Goal: Task Accomplishment & Management: Use online tool/utility

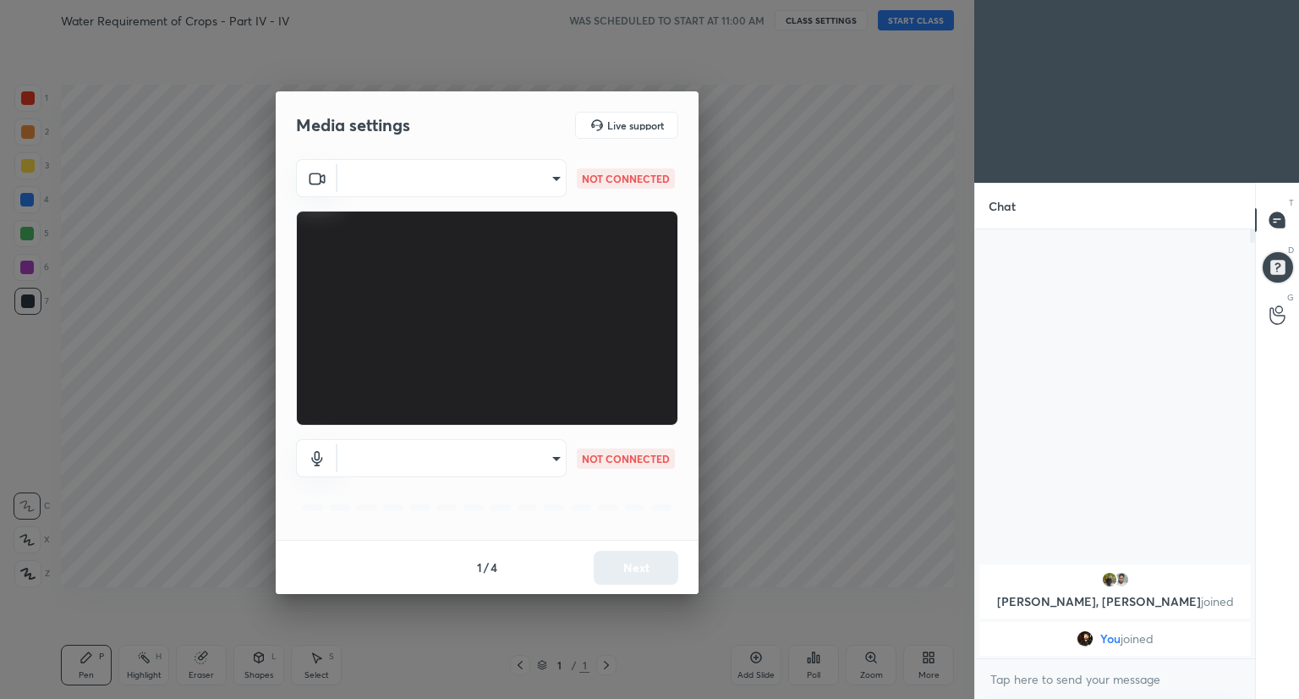
click at [552, 458] on body "1 2 3 4 5 6 7 C X Z C X Z E E Erase all H H Water Requirement of Crops - Part I…" at bounding box center [649, 349] width 1299 height 699
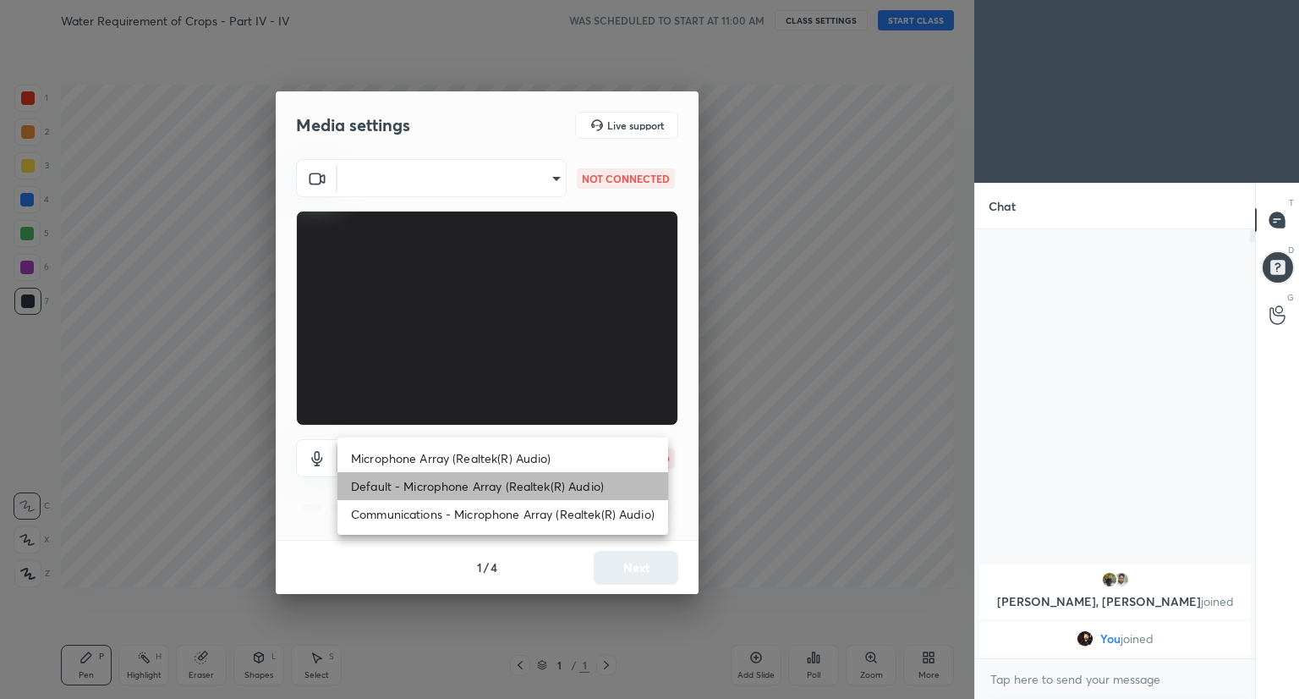
click at [546, 482] on li "Default - Microphone Array (Realtek(R) Audio)" at bounding box center [502, 486] width 331 height 28
type input "default"
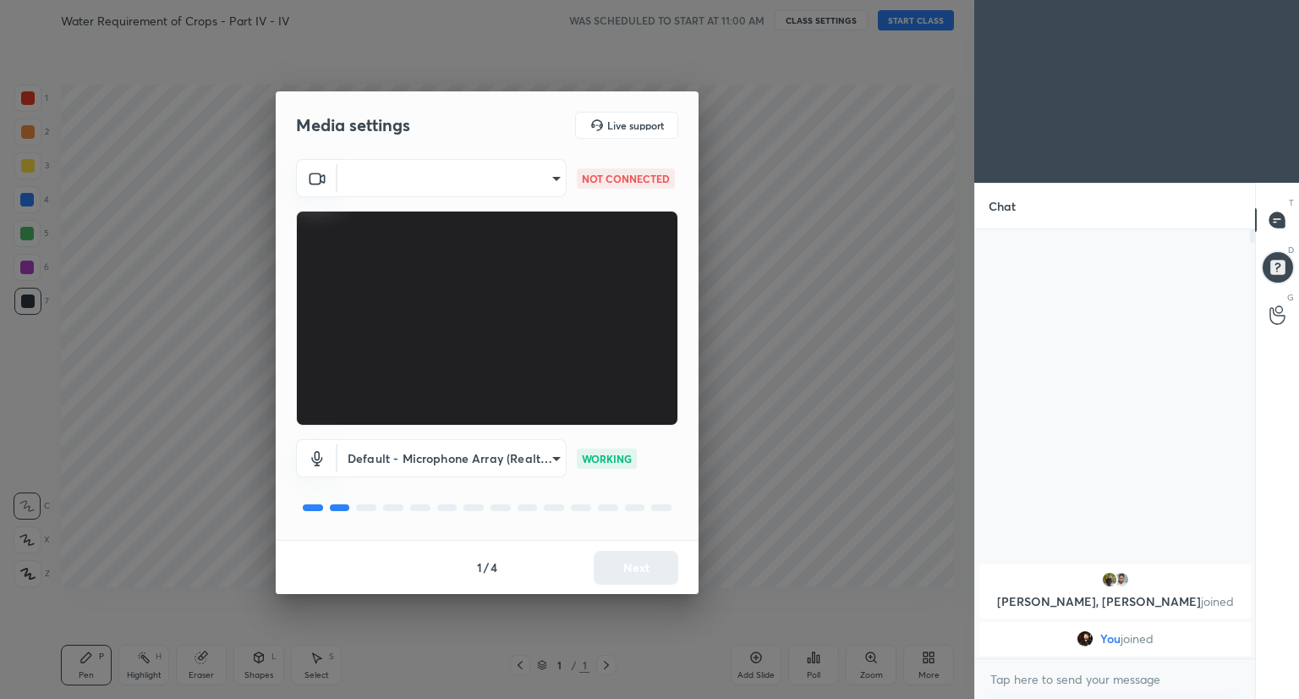
click at [550, 176] on body "1 2 3 4 5 6 7 C X Z C X Z E E Erase all H H Water Requirement of Crops - Part I…" at bounding box center [649, 349] width 1299 height 699
click at [550, 176] on li "USB2.0 HD UVC WebCam (13d3:5463)" at bounding box center [453, 178] width 233 height 28
type input "6aafbdc66439730df740ffcb61bcb8eb54327d0768071e222a508de8a44e5091"
click at [646, 566] on button "Next" at bounding box center [636, 568] width 85 height 34
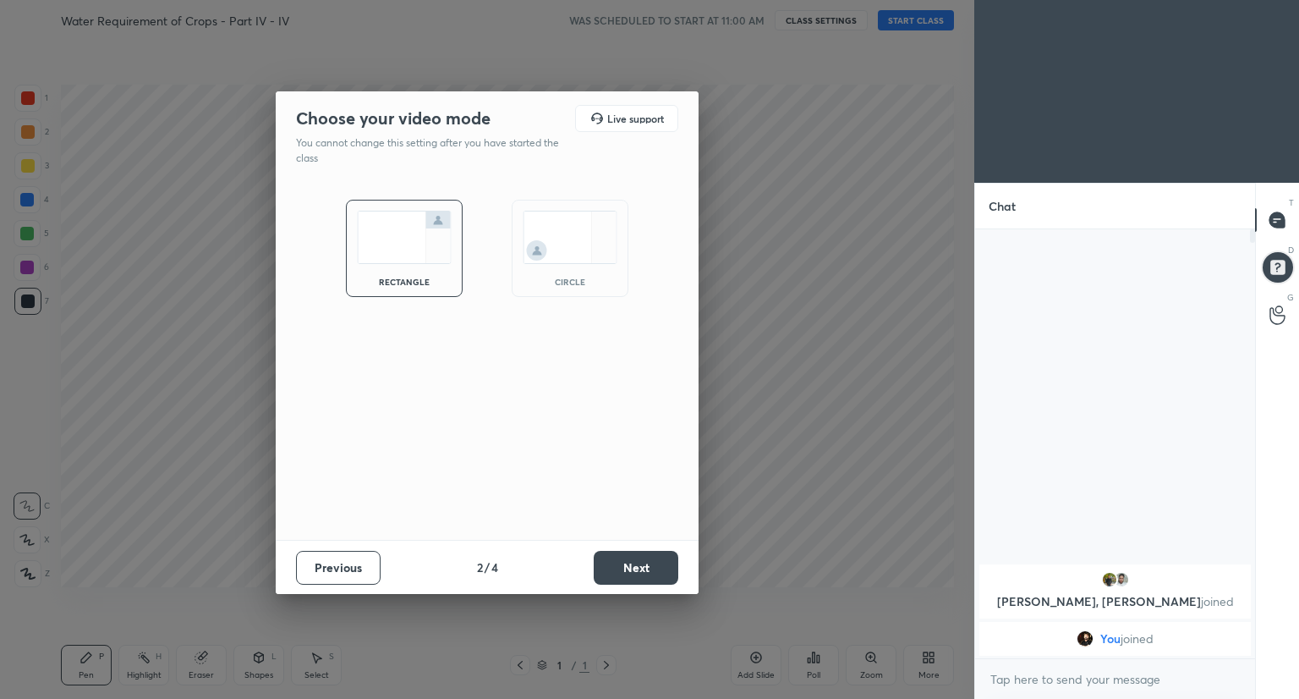
click at [646, 566] on button "Next" at bounding box center [636, 568] width 85 height 34
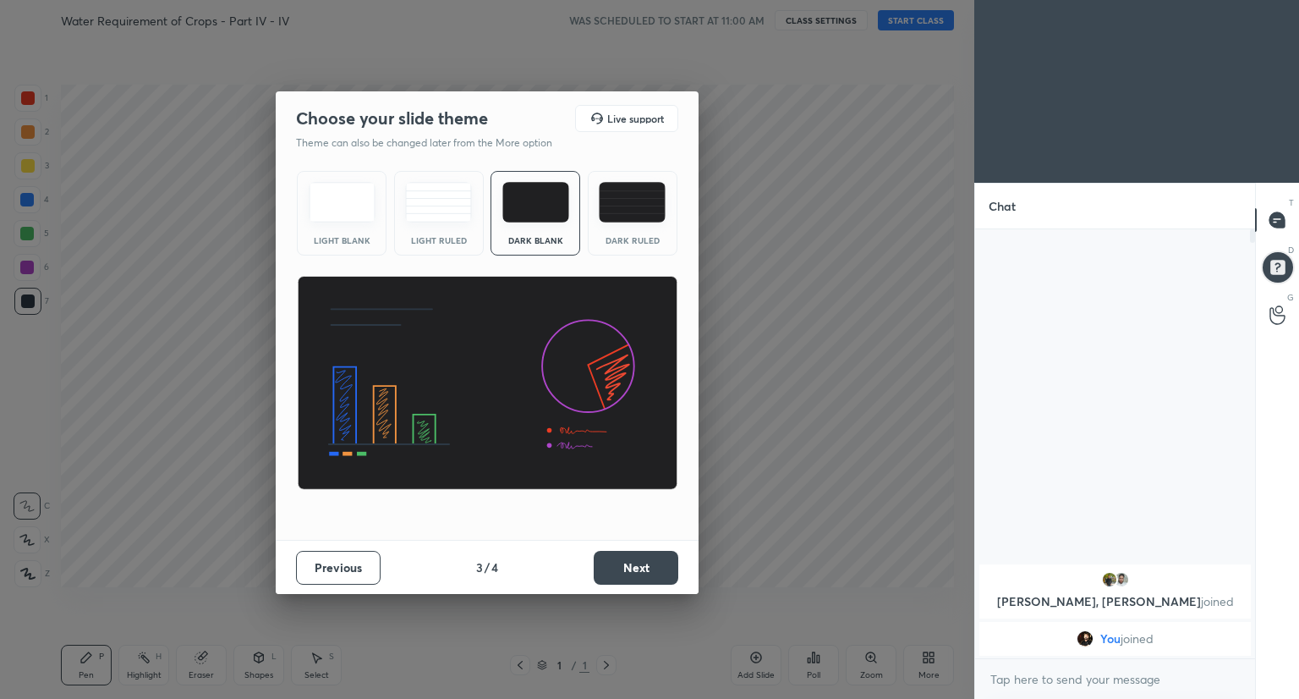
click at [646, 566] on button "Next" at bounding box center [636, 568] width 85 height 34
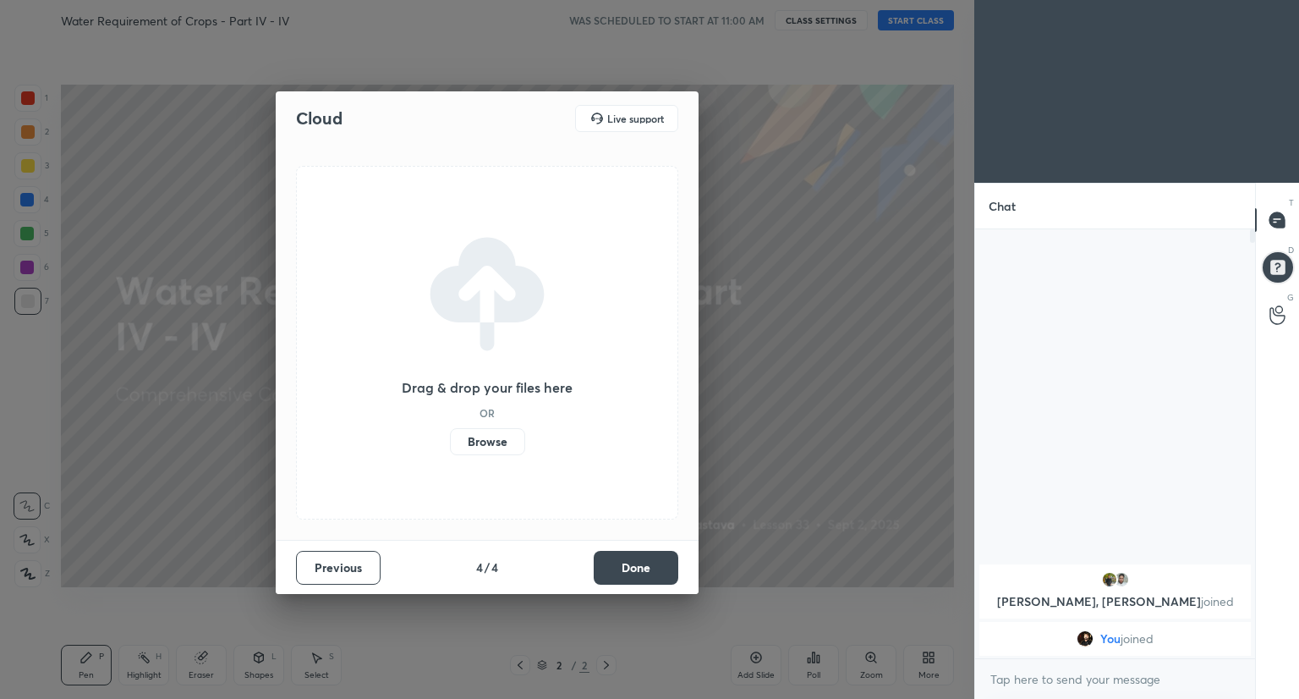
click at [629, 563] on button "Done" at bounding box center [636, 568] width 85 height 34
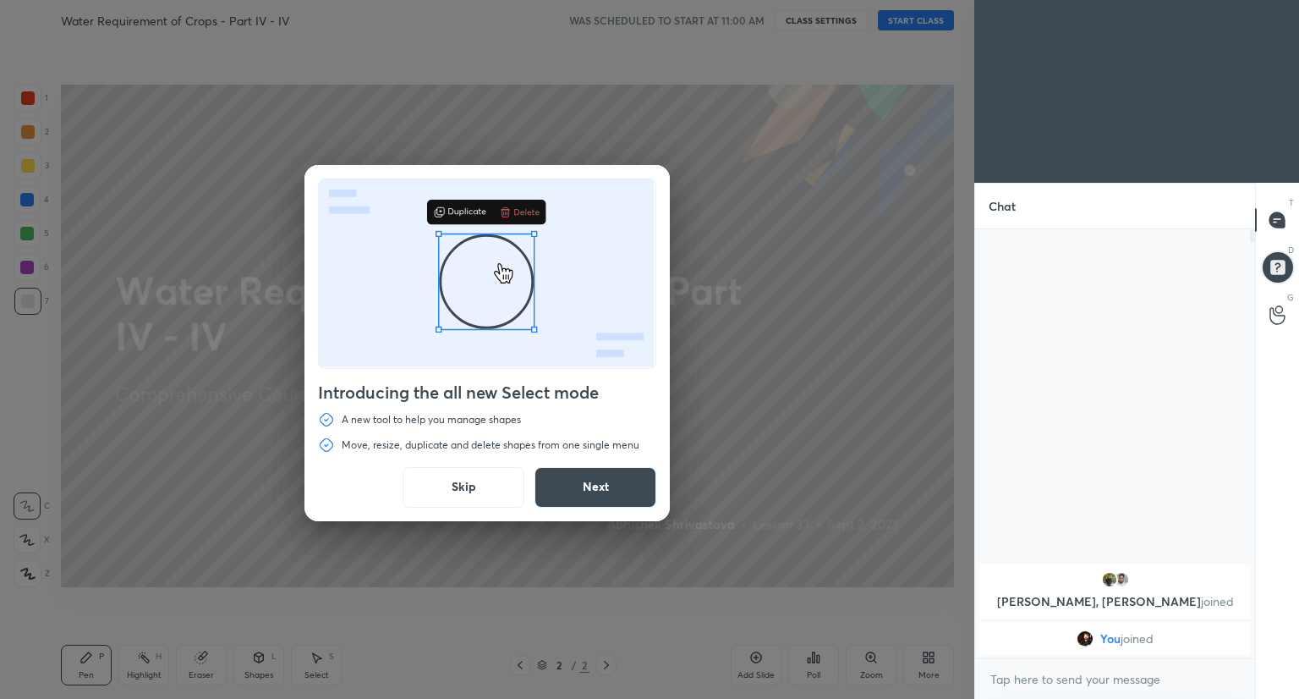
click at [589, 492] on button "Next" at bounding box center [595, 487] width 122 height 41
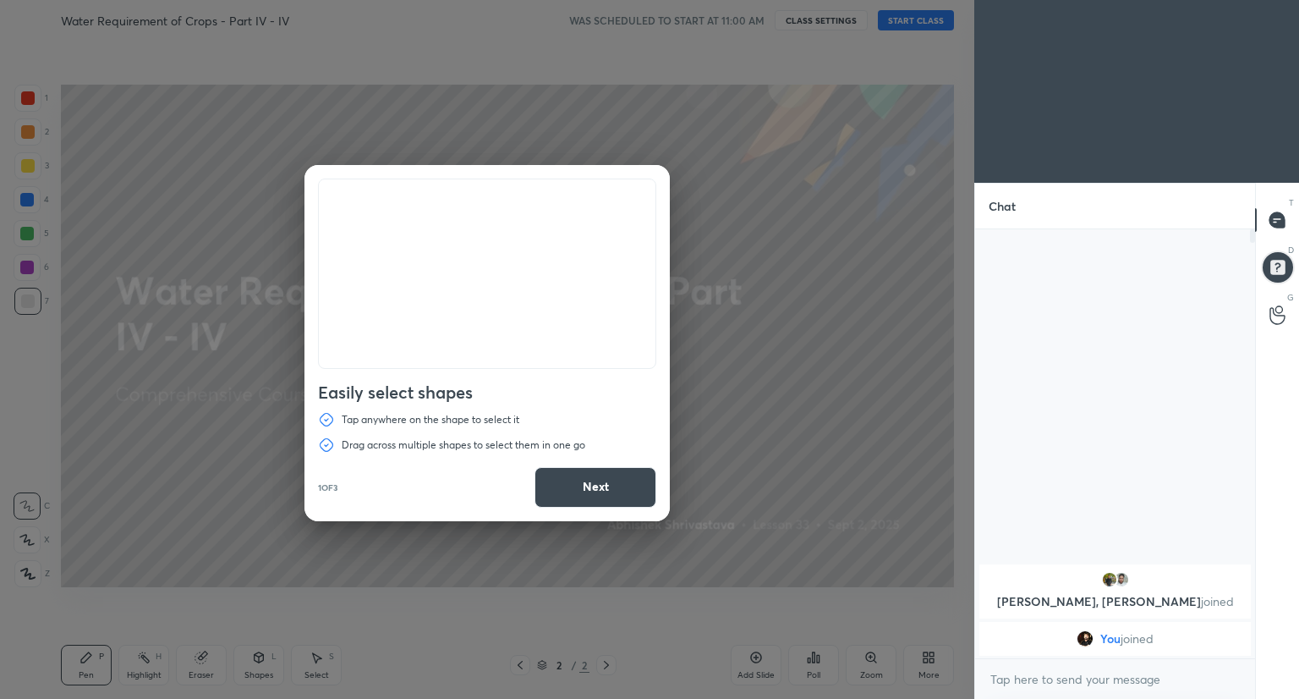
click at [589, 492] on button "Next" at bounding box center [595, 487] width 122 height 41
click at [589, 492] on button "Done" at bounding box center [595, 487] width 122 height 41
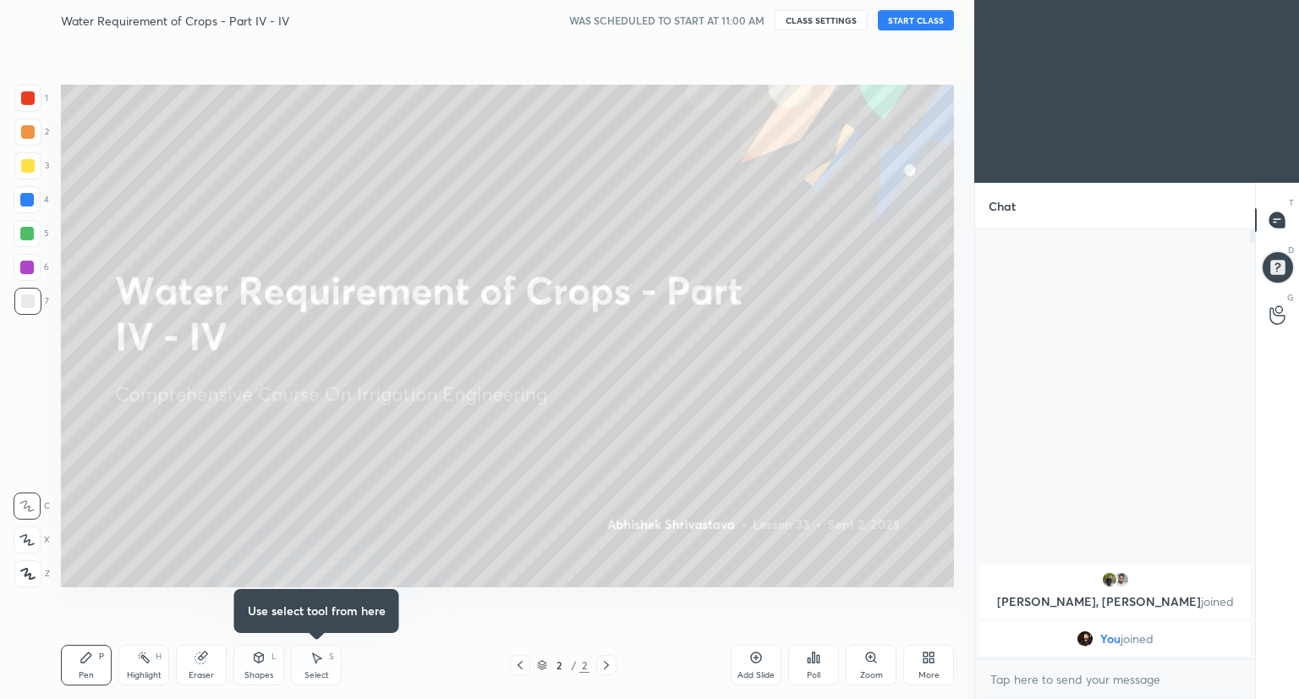
click at [921, 14] on button "START CLASS" at bounding box center [916, 20] width 76 height 20
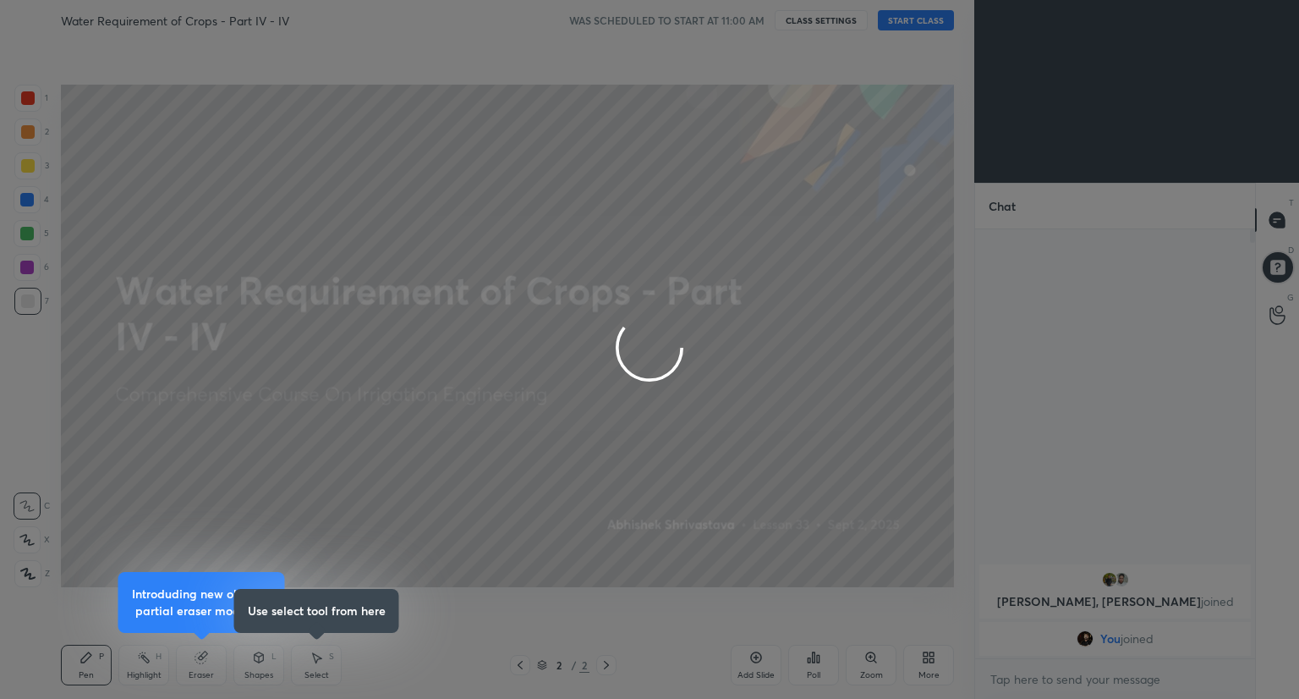
type textarea "x"
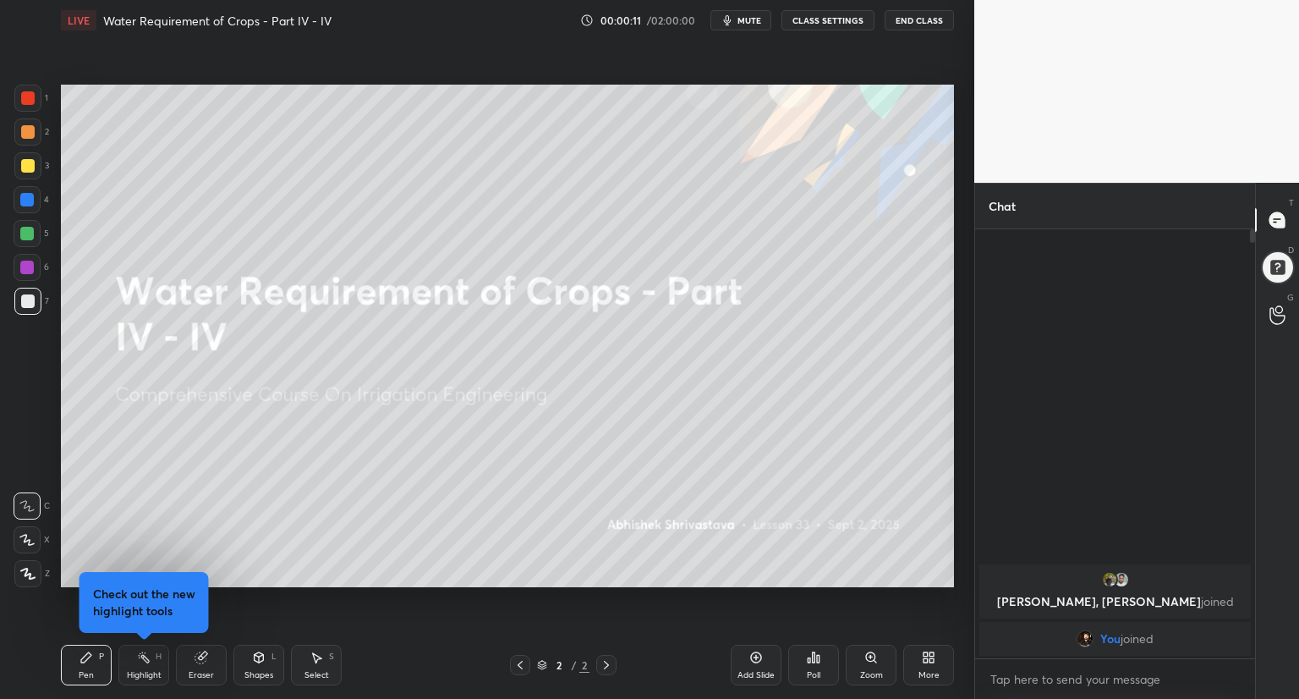
click at [916, 665] on div "More" at bounding box center [928, 664] width 51 height 41
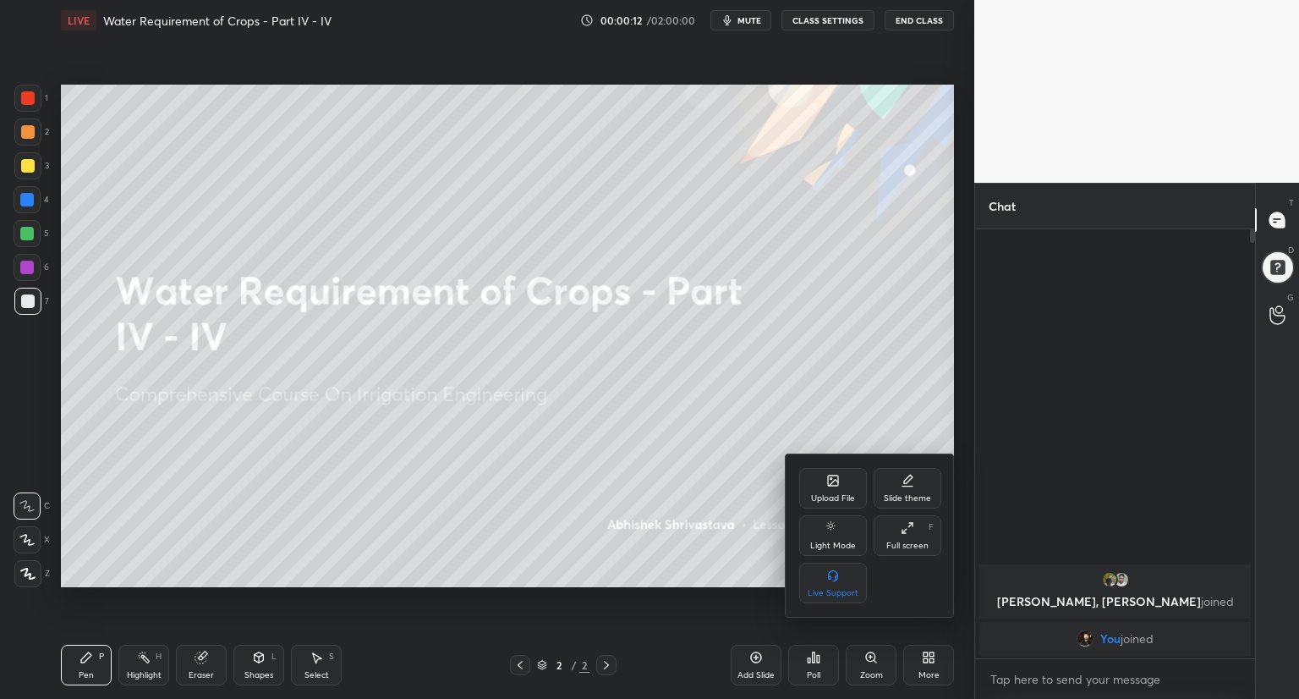
click at [834, 496] on div "Upload File" at bounding box center [833, 498] width 44 height 8
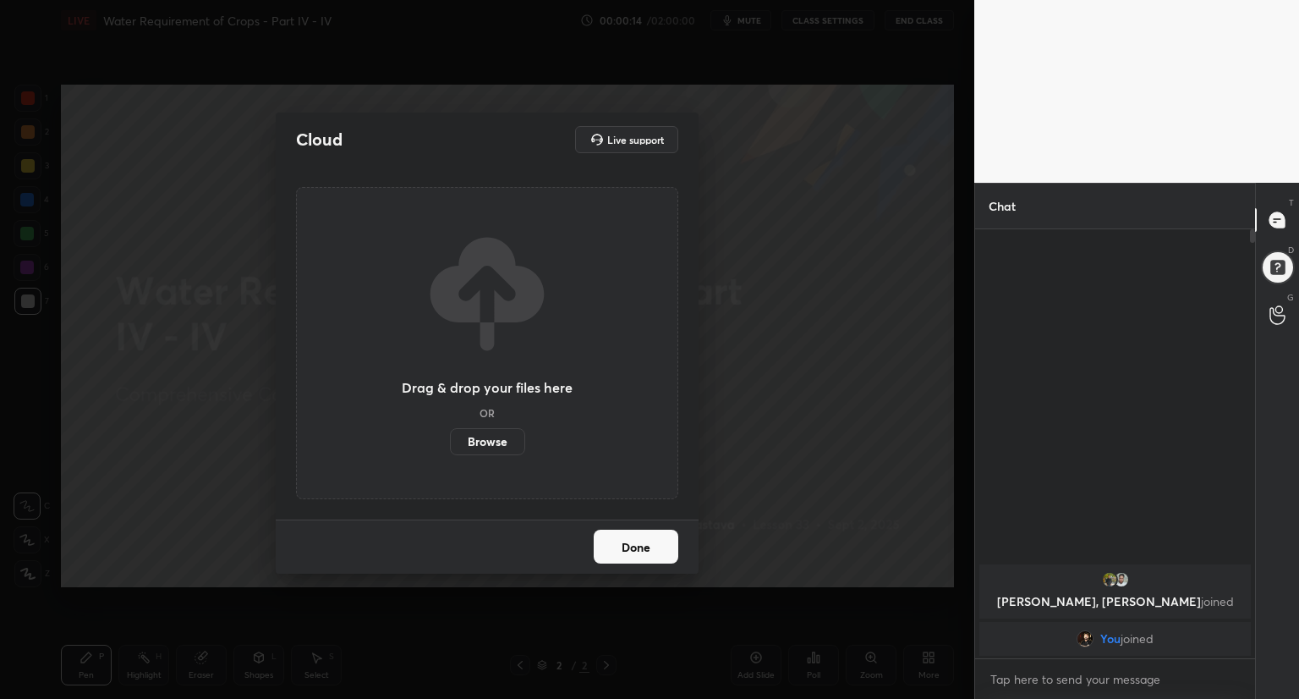
click at [490, 434] on label "Browse" at bounding box center [487, 441] width 75 height 27
click at [450, 434] on input "Browse" at bounding box center [450, 441] width 0 height 27
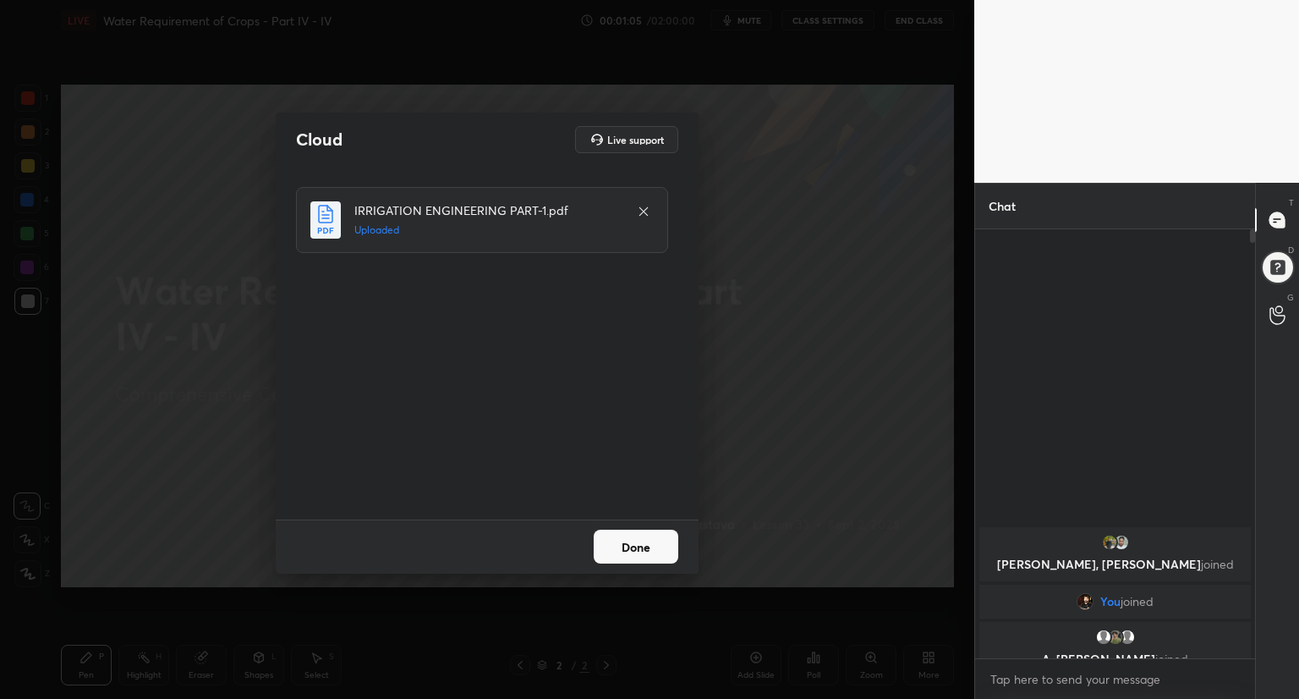
click at [632, 533] on button "Done" at bounding box center [636, 546] width 85 height 34
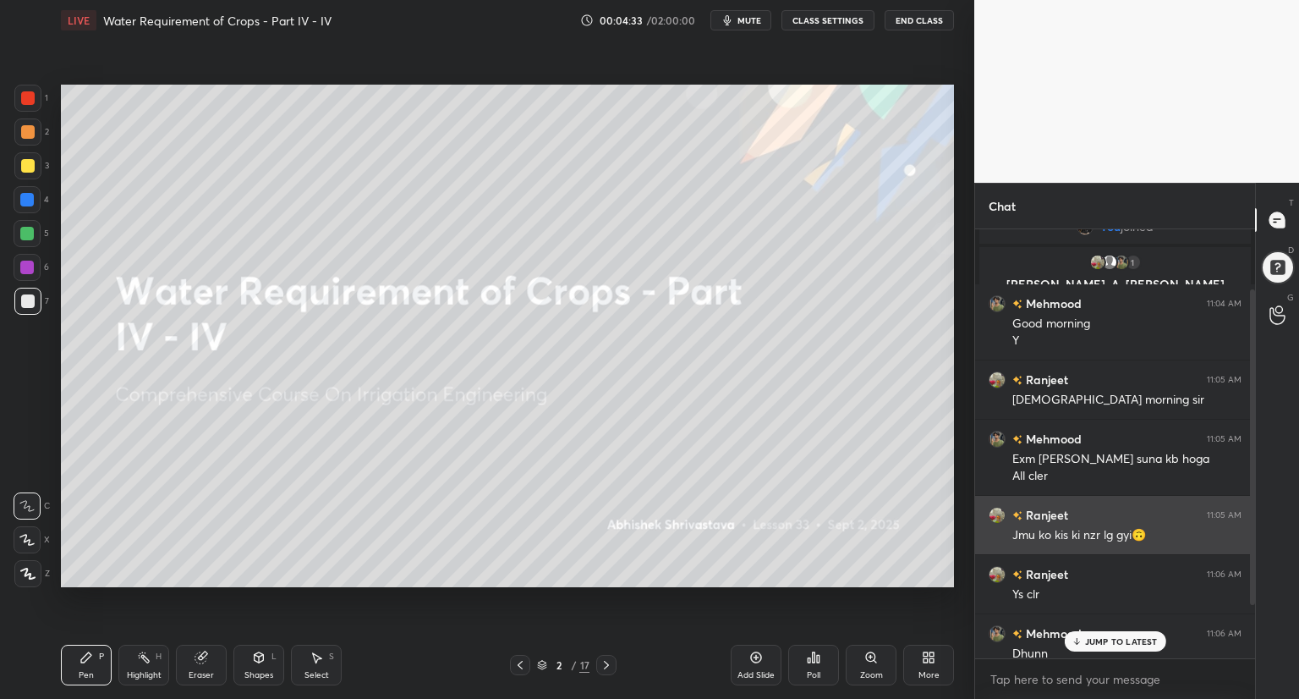
scroll to position [79, 0]
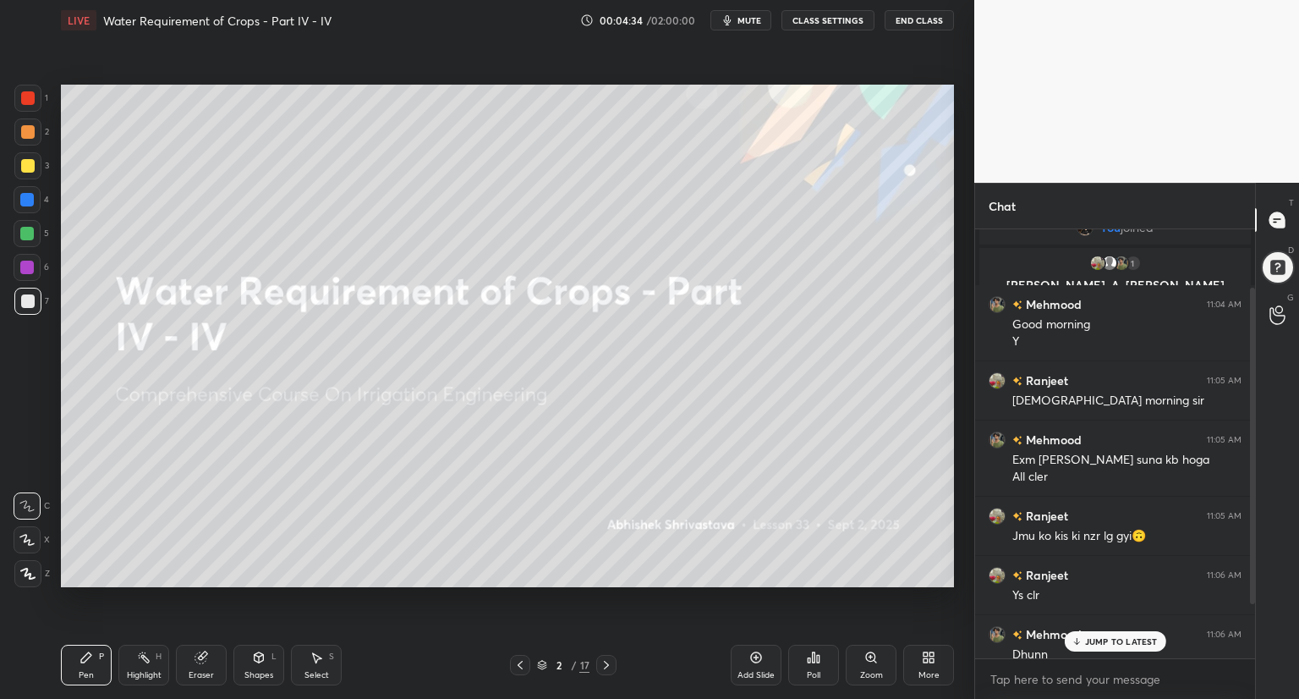
click at [1127, 633] on div "JUMP TO LATEST" at bounding box center [1114, 641] width 101 height 20
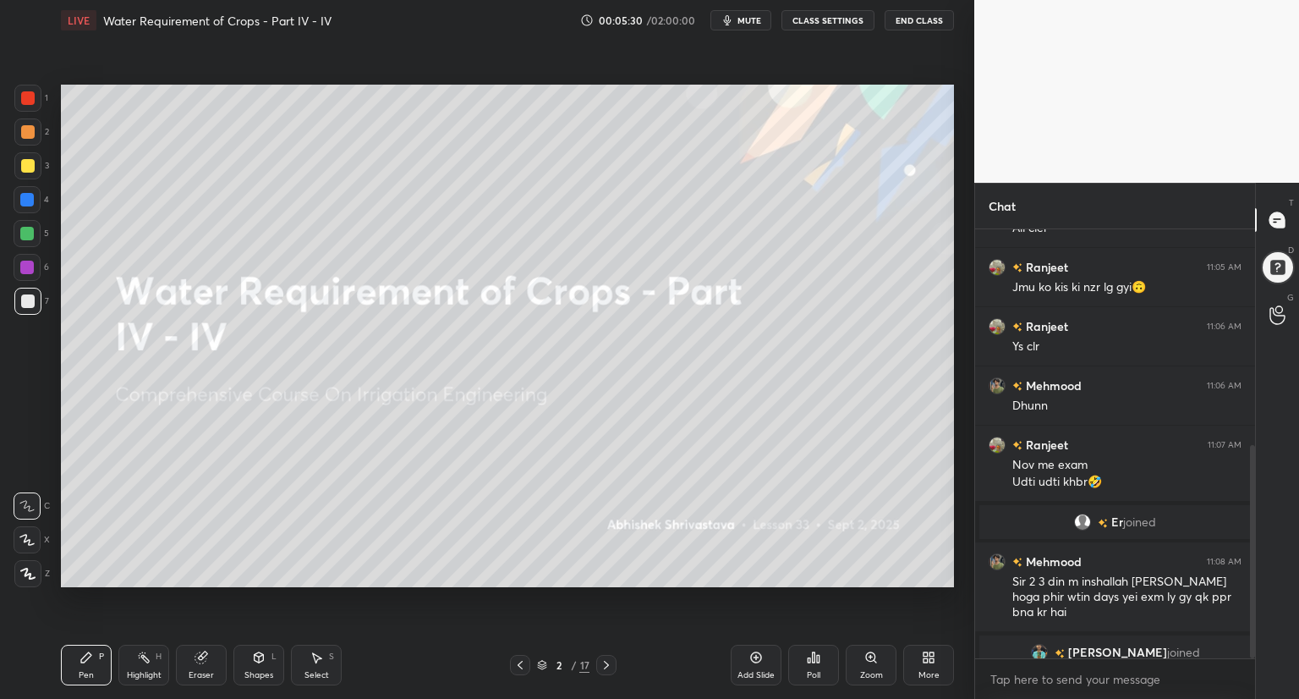
scroll to position [435, 0]
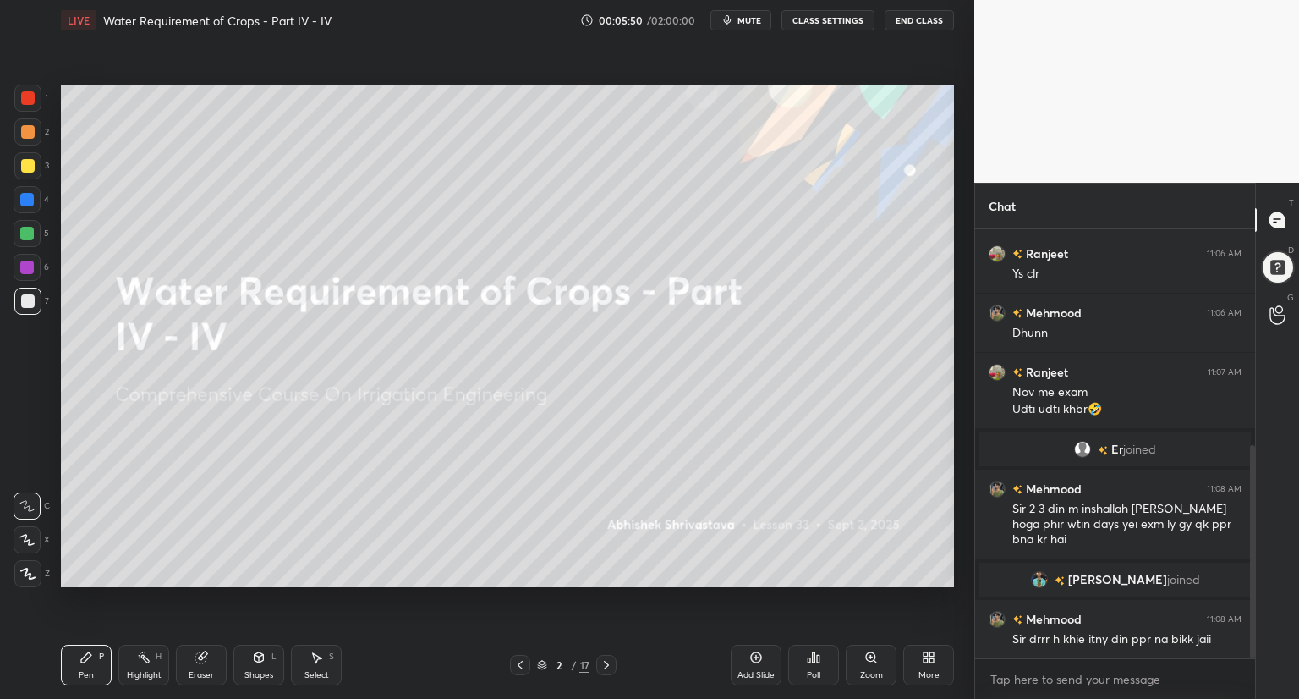
click at [963, 505] on div "1 2 3 4 5 6 7 C X Z C X Z E E Erase all H H LIVE Water Requirement of Crops - P…" at bounding box center [487, 349] width 974 height 699
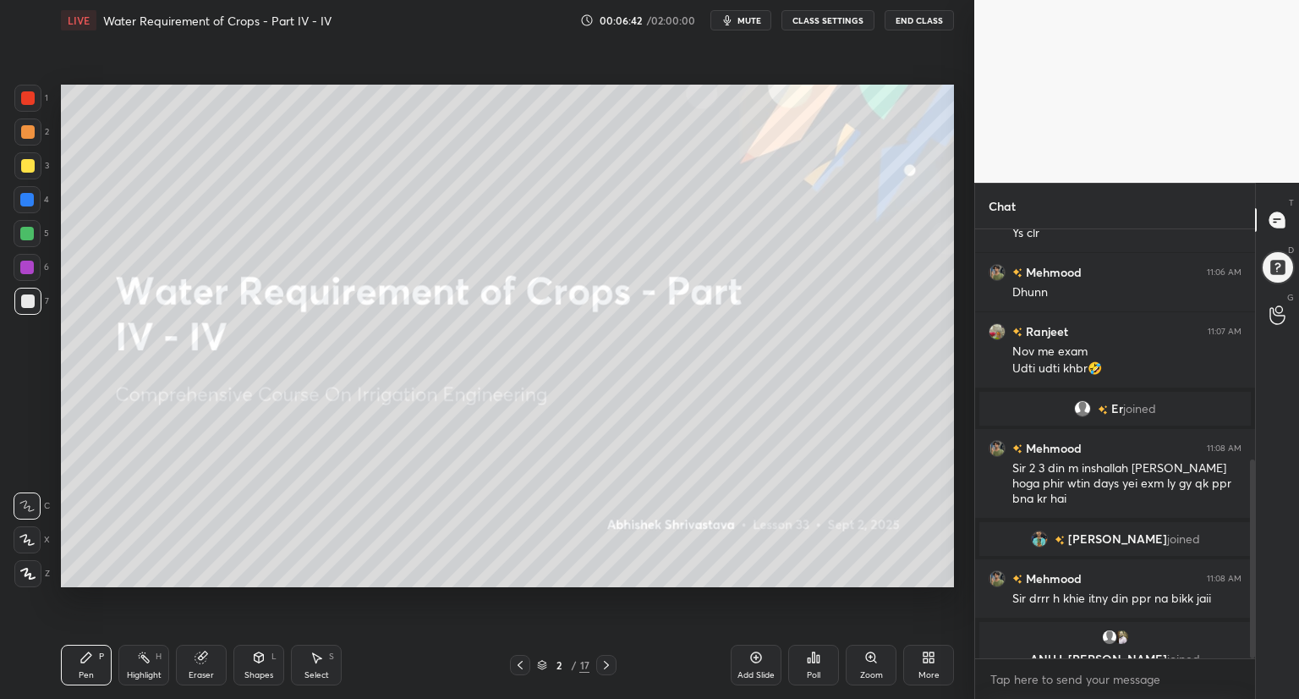
scroll to position [496, 0]
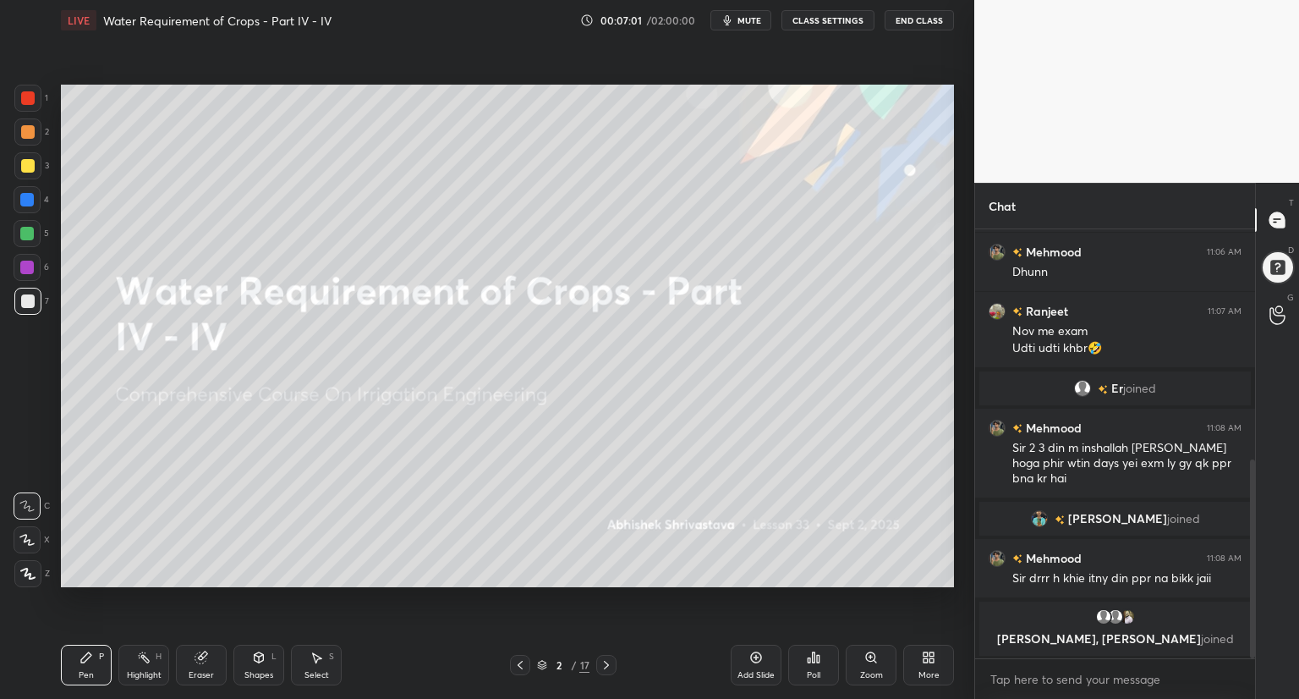
click at [196, 664] on div "Eraser" at bounding box center [201, 664] width 51 height 41
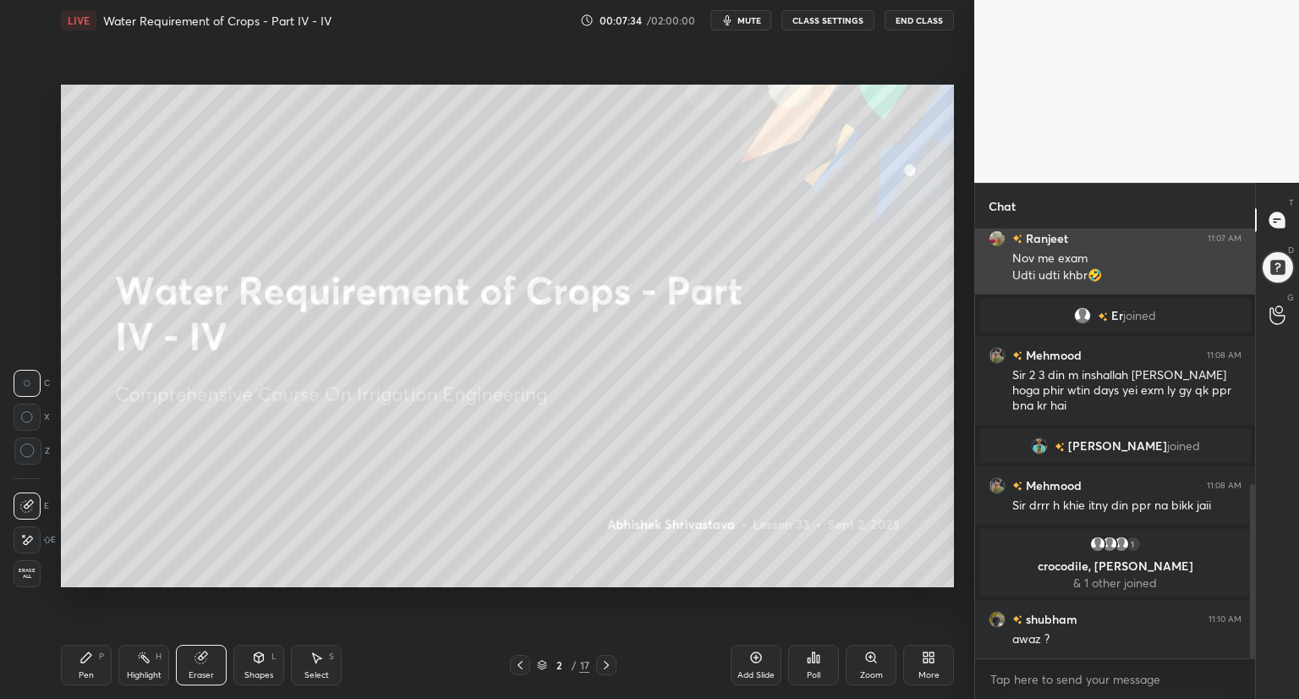
scroll to position [628, 0]
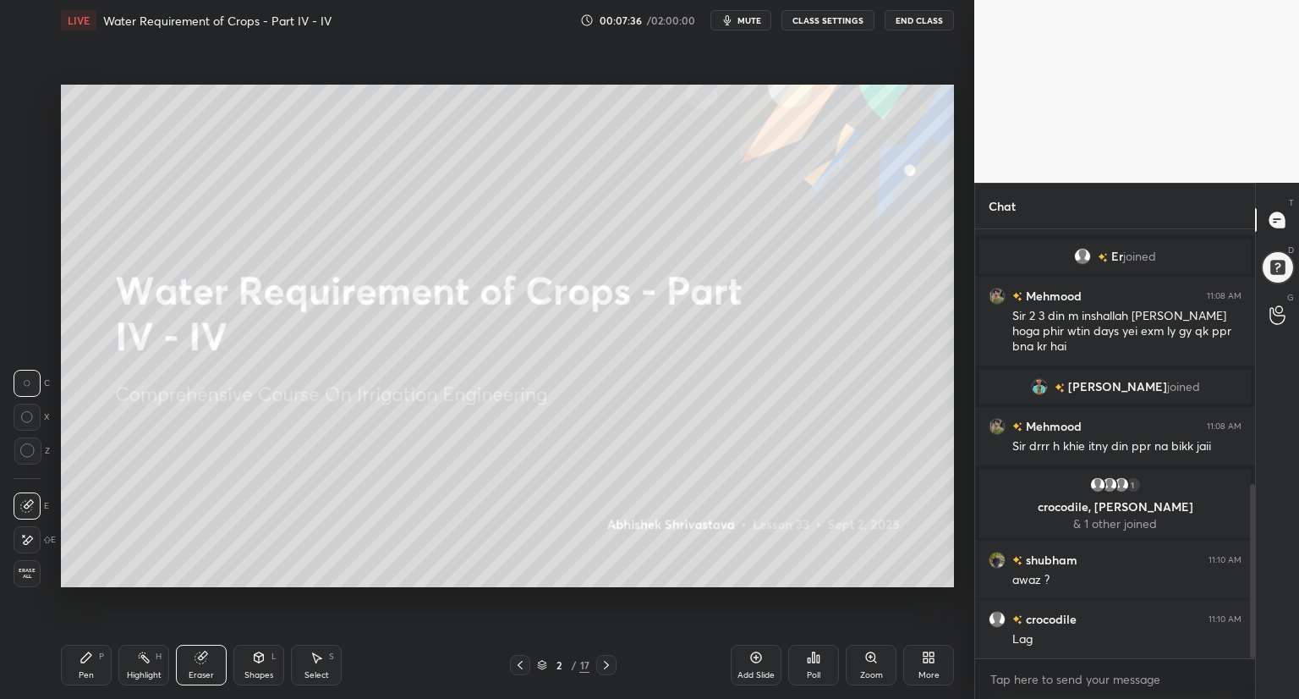
click at [87, 677] on div "Pen" at bounding box center [86, 675] width 15 height 8
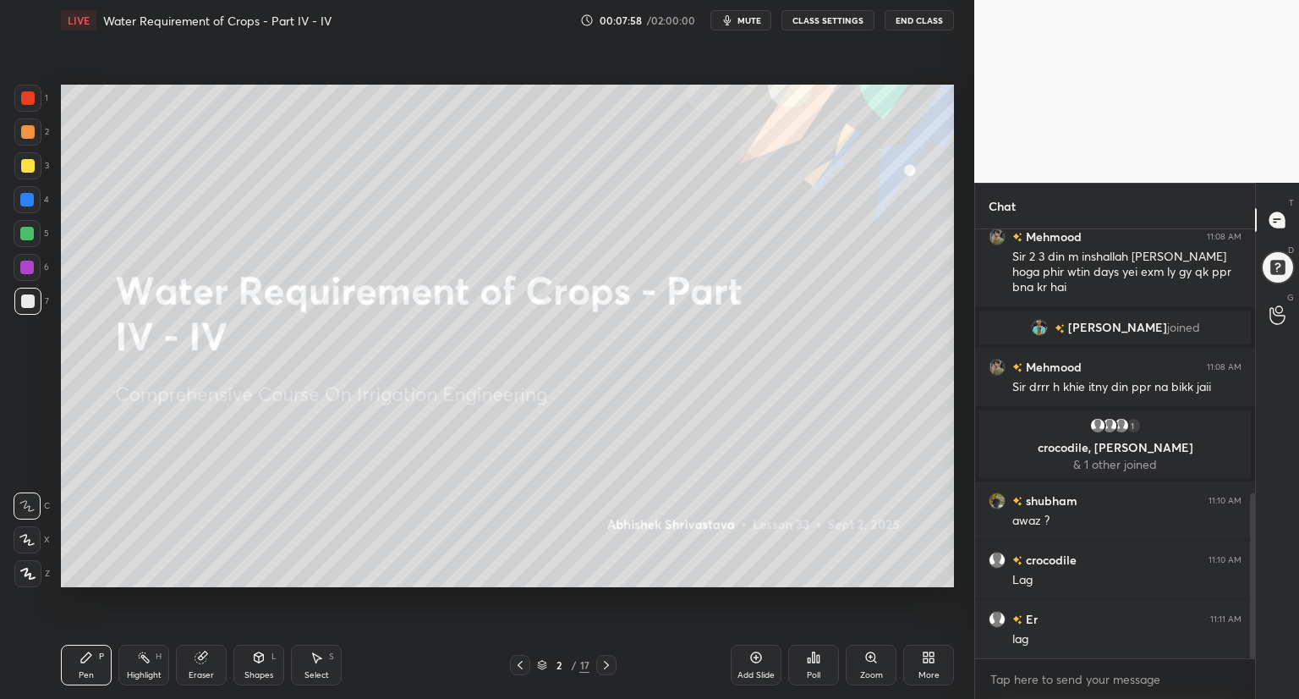
click at [116, 67] on div "Setting up your live class Poll for secs No correct answer Start poll" at bounding box center [507, 336] width 907 height 590
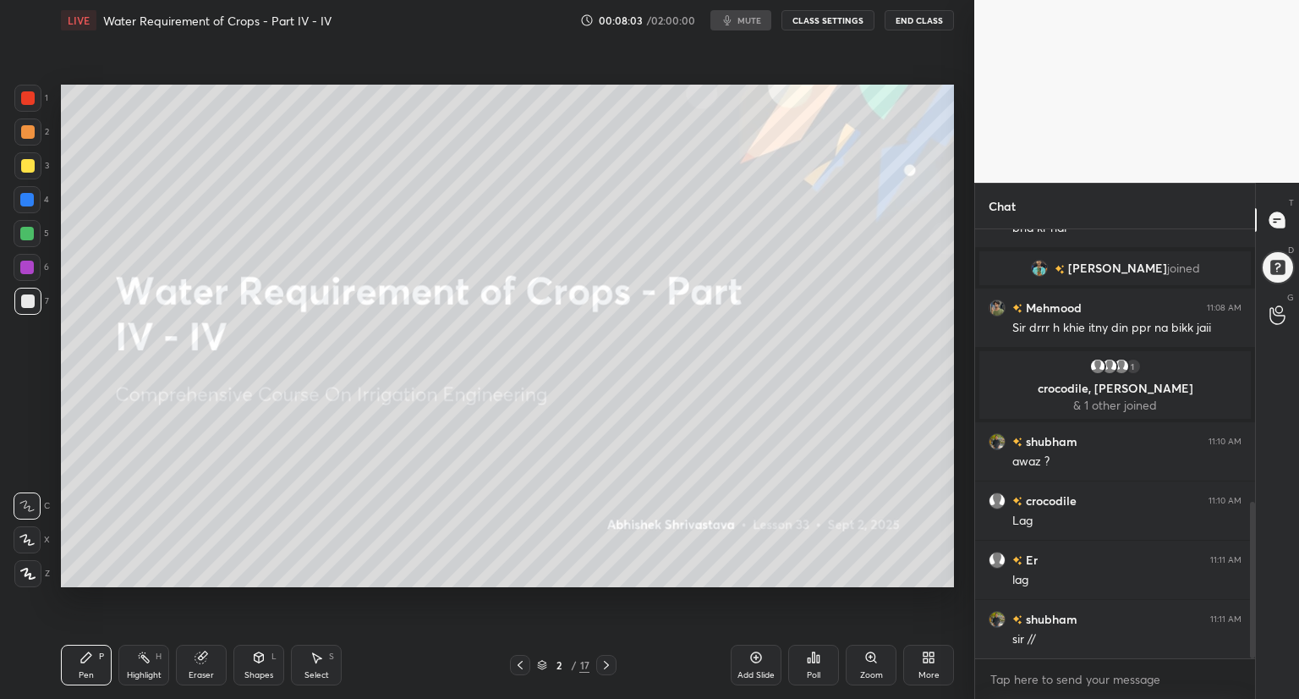
scroll to position [763, 0]
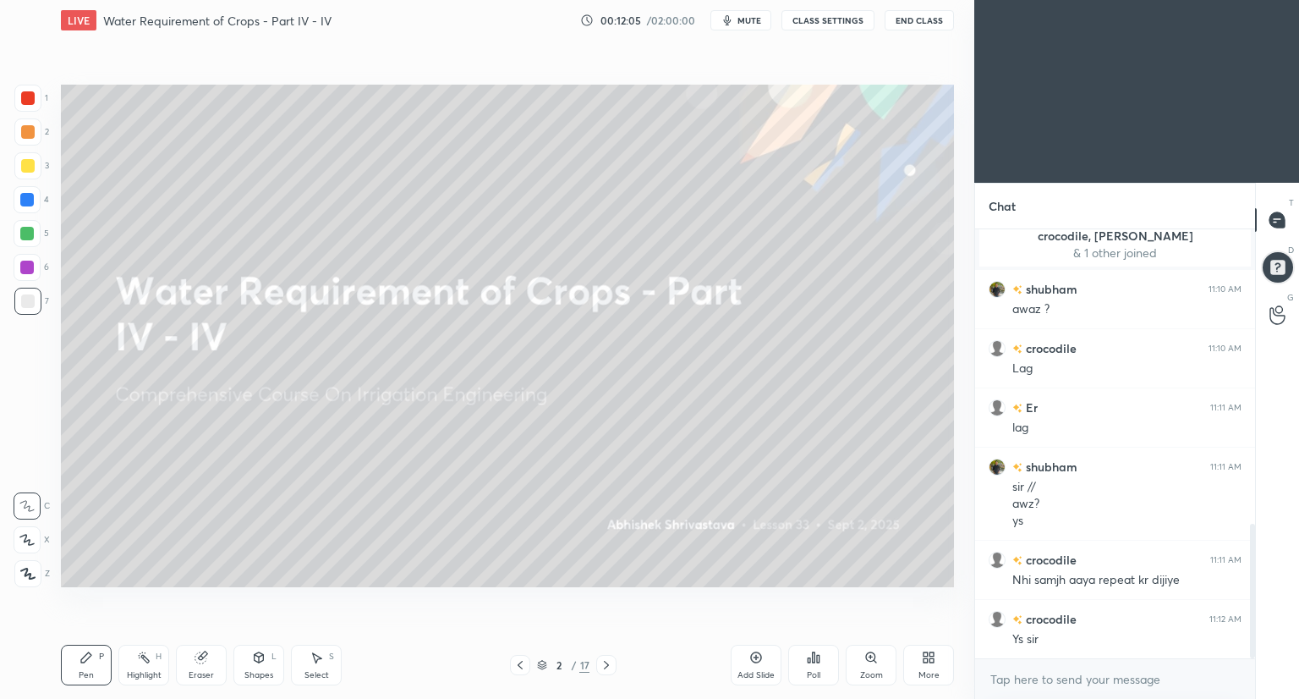
scroll to position [1000, 0]
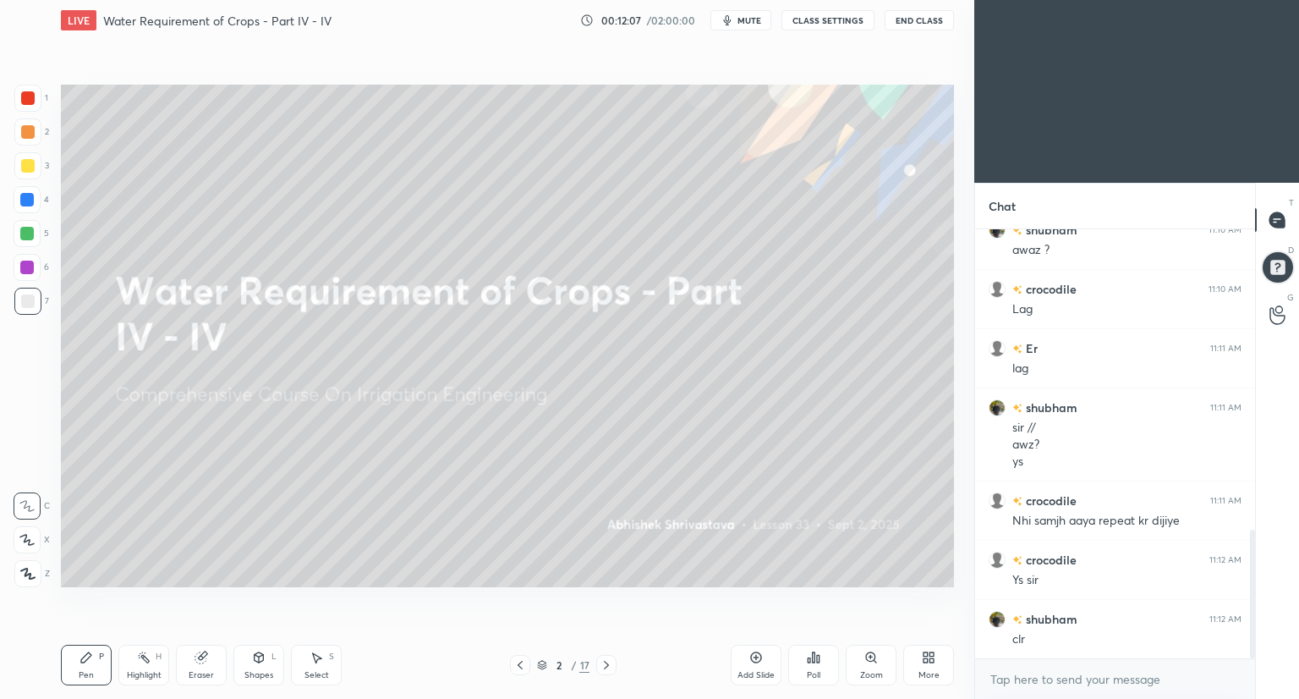
click at [205, 671] on div "Eraser" at bounding box center [201, 675] width 25 height 8
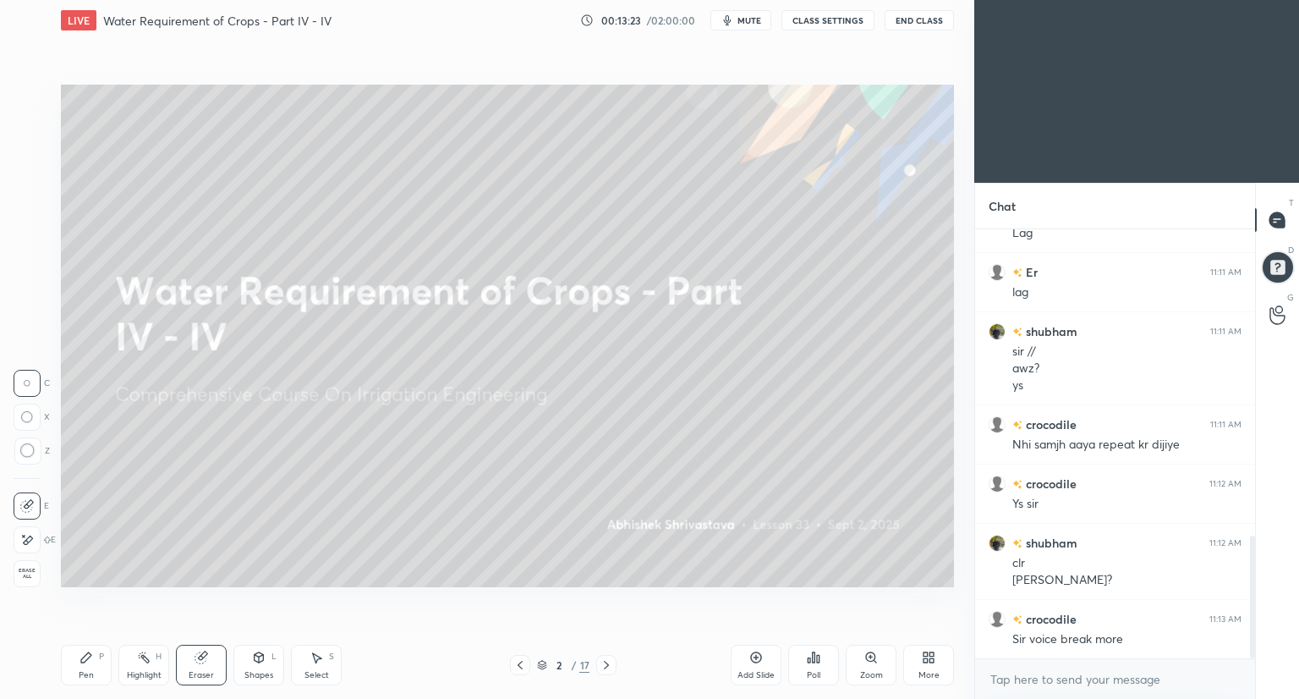
scroll to position [1135, 0]
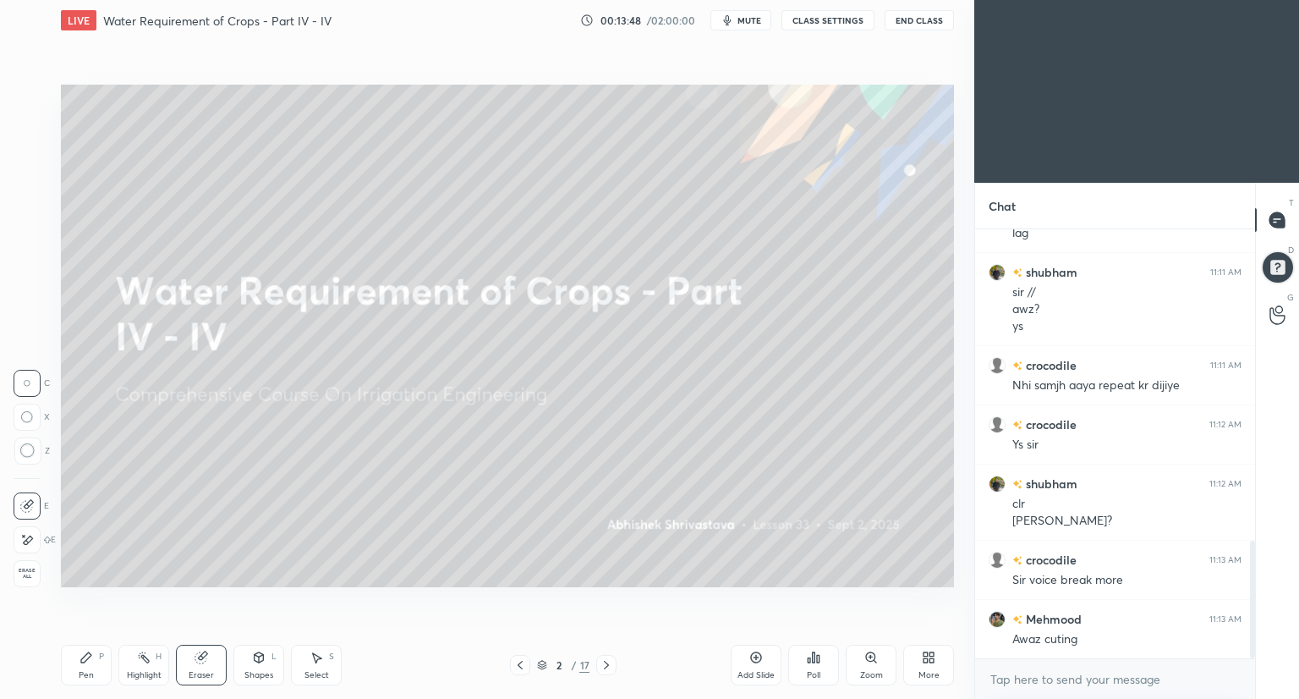
click at [836, 12] on button "CLASS SETTINGS" at bounding box center [827, 20] width 93 height 20
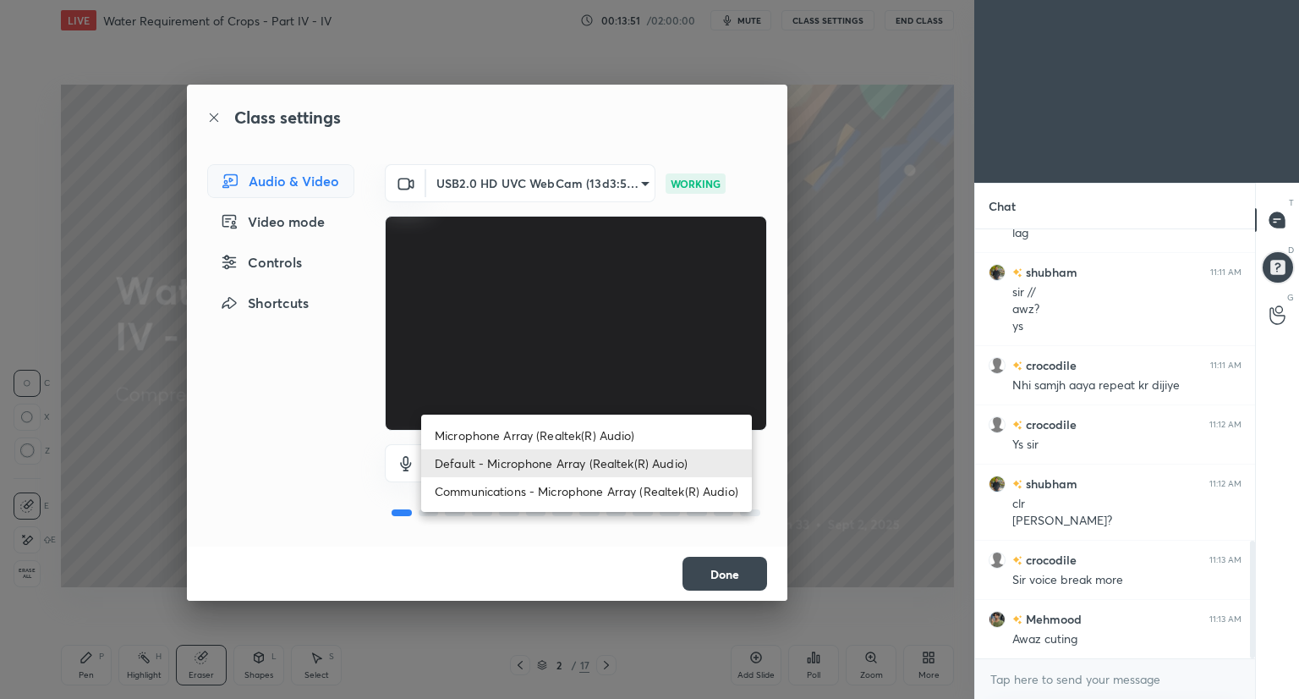
click at [633, 461] on body "1 2 3 4 5 6 7 C X Z C X Z E E Erase all H H LIVE Water Requirement of Crops - P…" at bounding box center [649, 349] width 1299 height 699
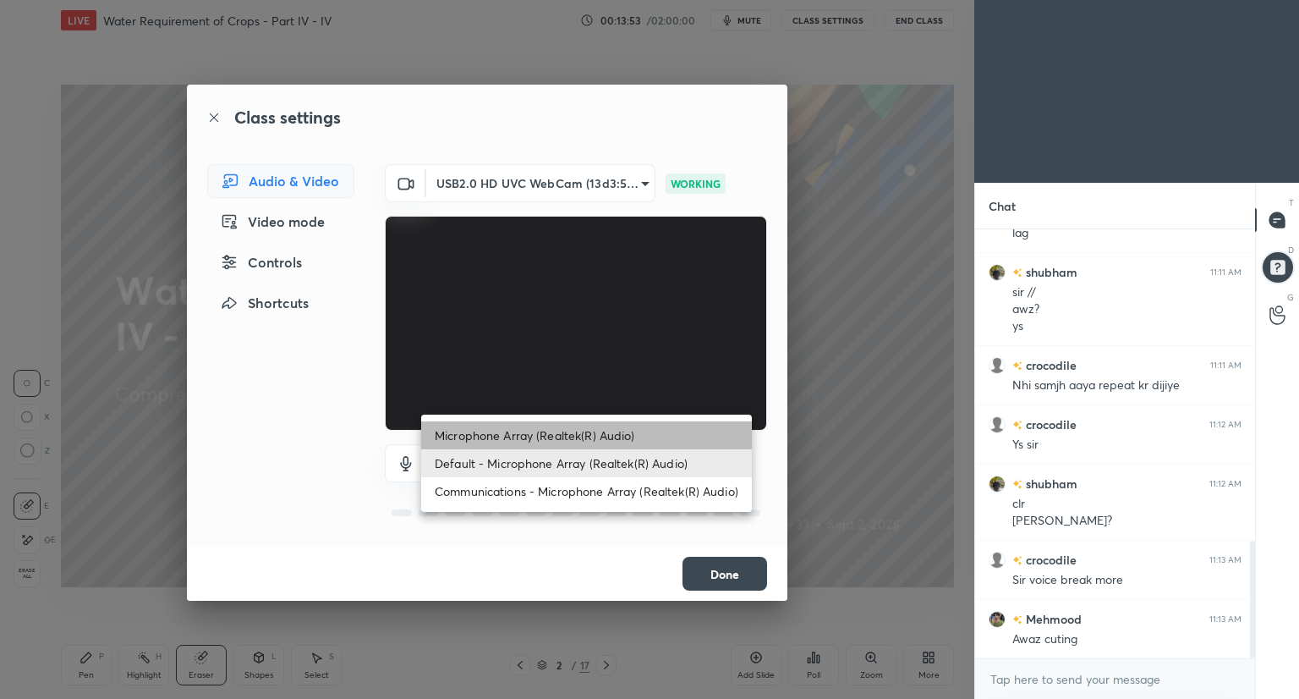
click at [595, 430] on li "Microphone Array (Realtek(R) Audio)" at bounding box center [586, 435] width 331 height 28
type input "3c6b23b9ca4c9835eaabf08f5066153c63059a459e59f6f83e09d7b874eb62c0"
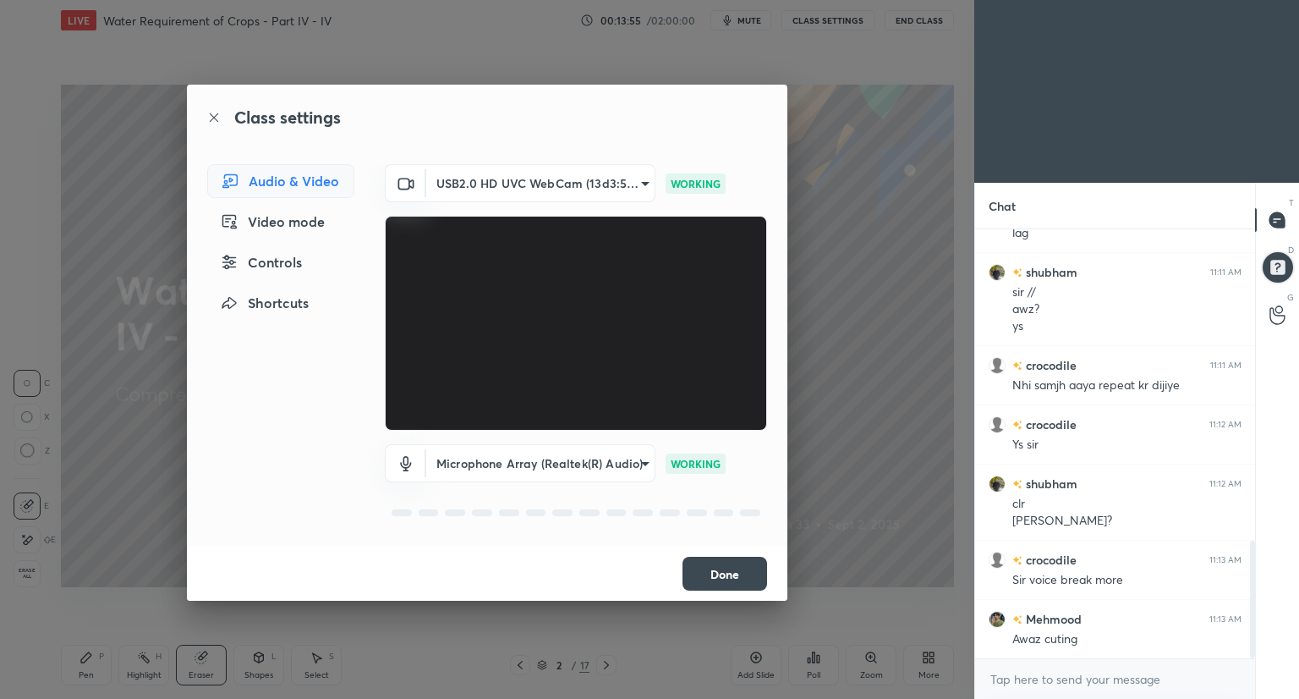
click at [724, 573] on button "Done" at bounding box center [724, 573] width 85 height 34
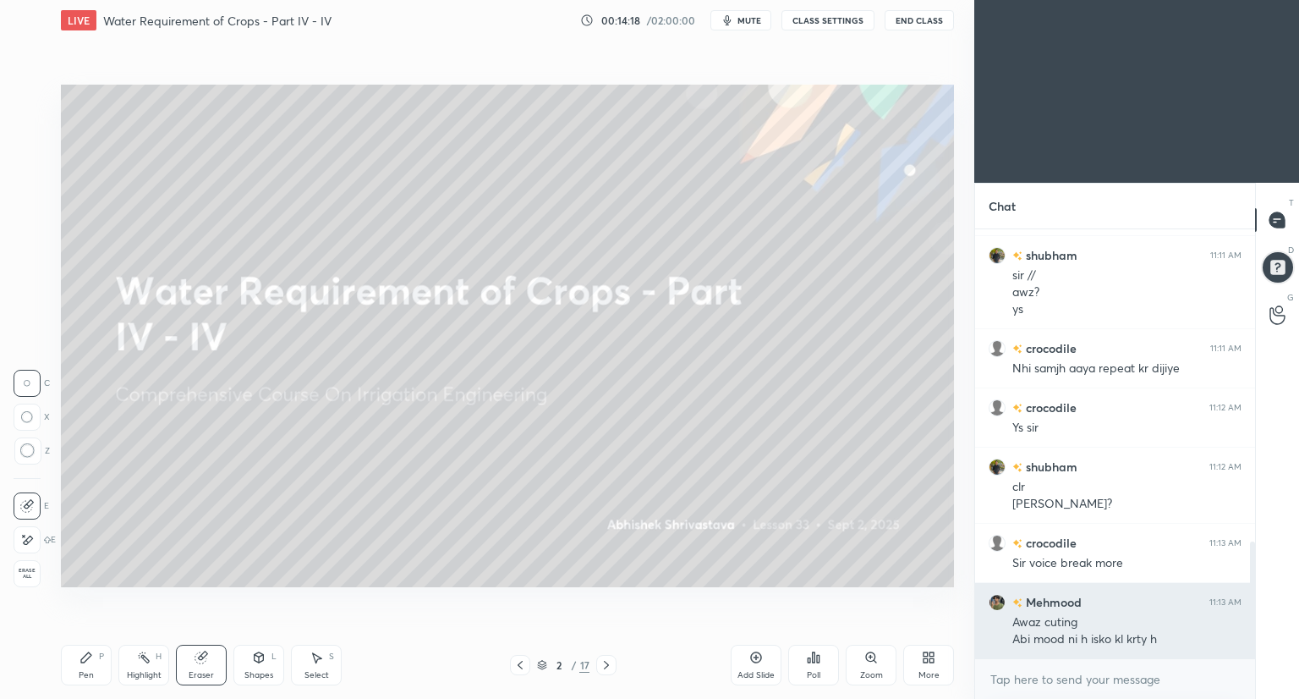
scroll to position [1211, 0]
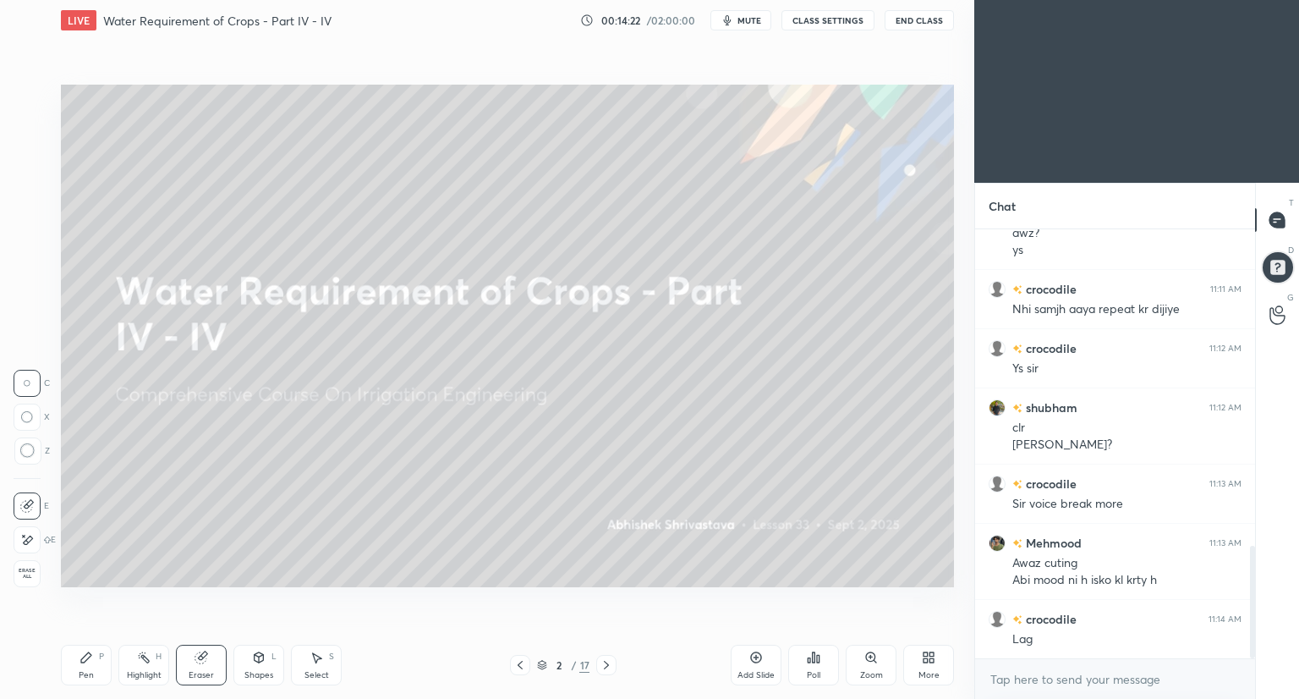
click at [822, 28] on button "CLASS SETTINGS" at bounding box center [827, 20] width 93 height 20
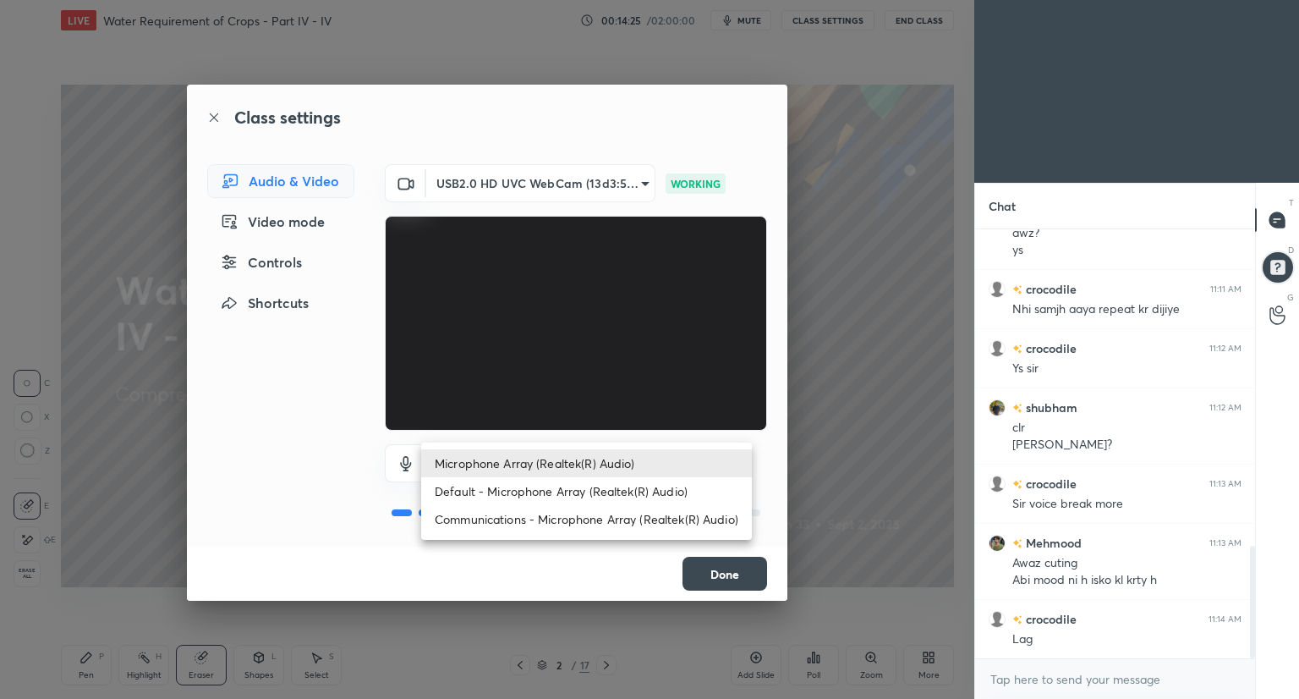
click at [635, 461] on body "1 2 3 4 5 6 7 C X Z C X Z E E Erase all H H LIVE Water Requirement of Crops - P…" at bounding box center [649, 349] width 1299 height 699
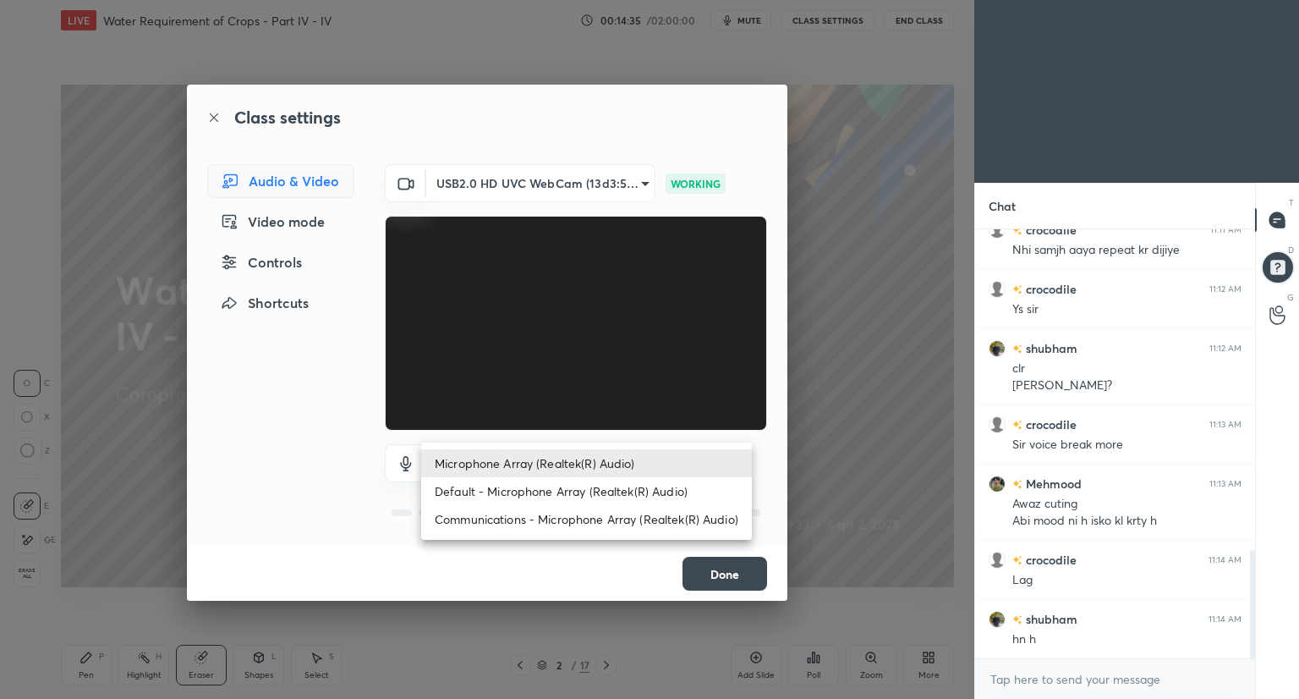
click at [717, 573] on div at bounding box center [649, 349] width 1299 height 699
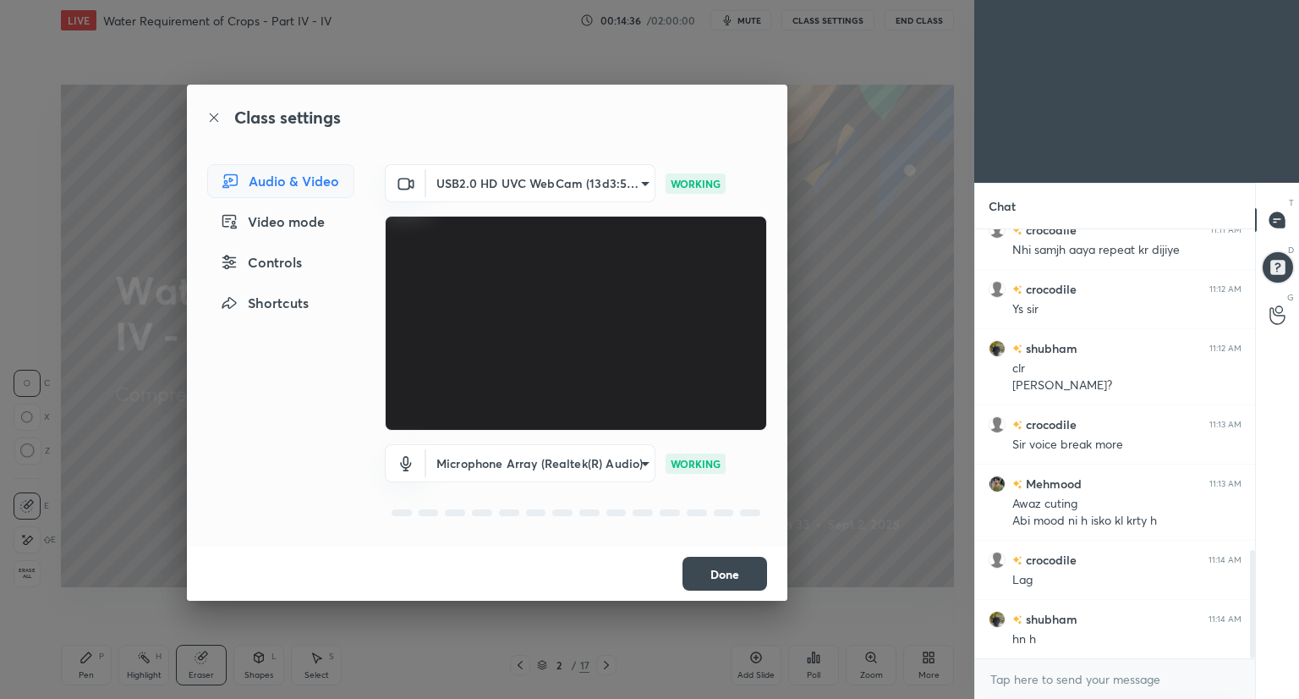
click at [713, 573] on button "Done" at bounding box center [724, 573] width 85 height 34
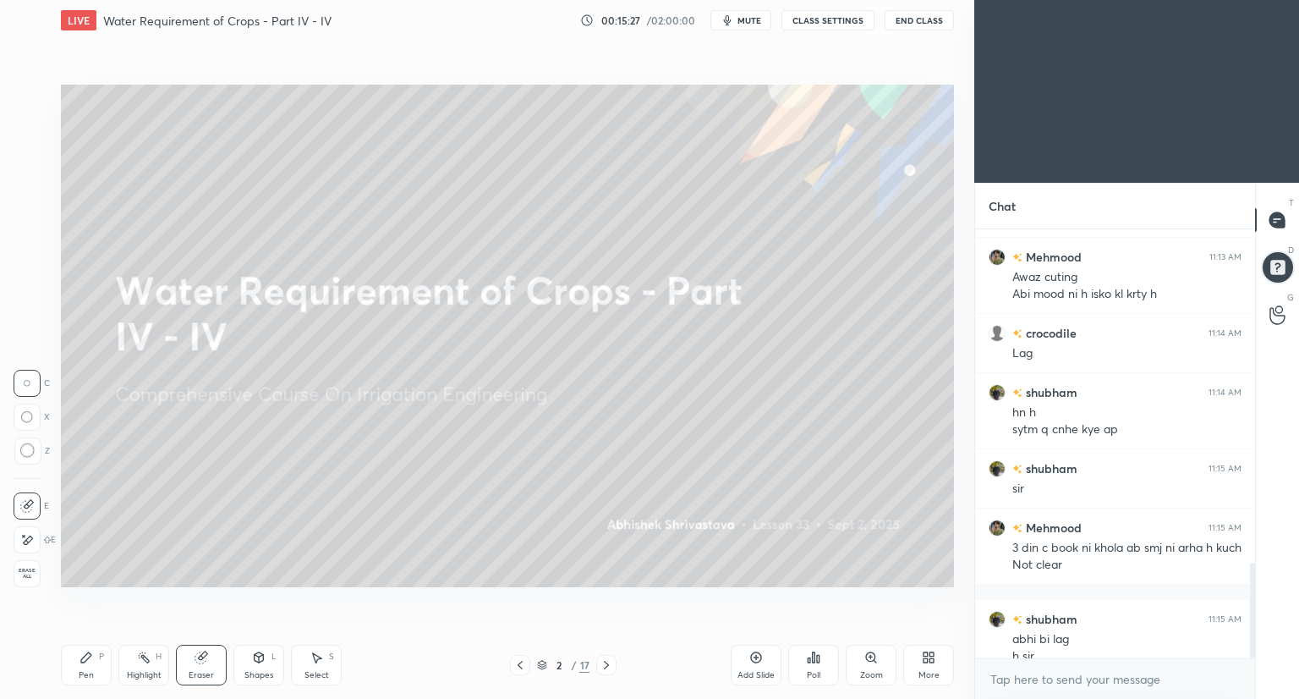
scroll to position [1514, 0]
